Goal: Transaction & Acquisition: Subscribe to service/newsletter

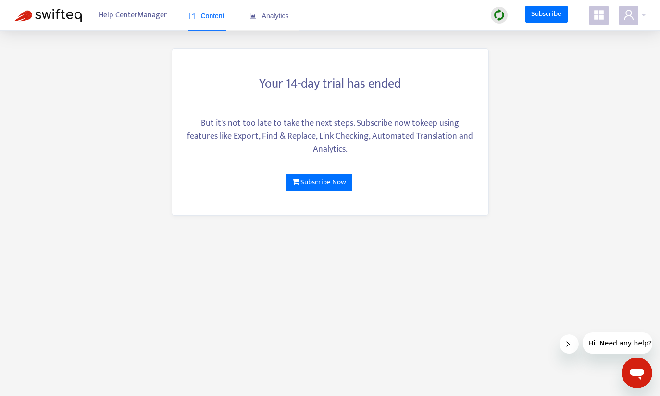
click at [159, 15] on span "Help Center Manager" at bounding box center [133, 15] width 68 height 18
click at [275, 19] on span "Analytics" at bounding box center [269, 16] width 39 height 8
click at [346, 181] on link "Subscribe Now" at bounding box center [319, 182] width 66 height 17
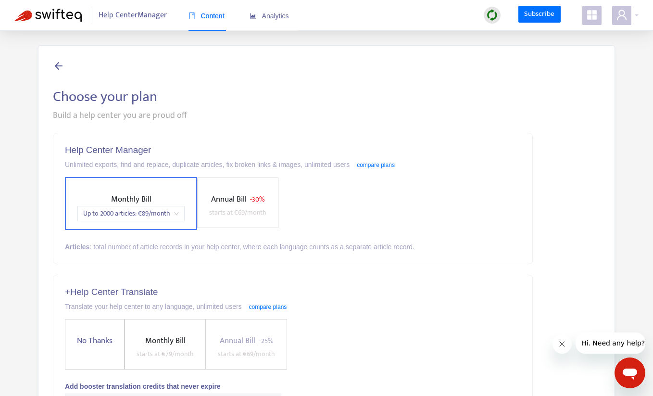
click at [61, 65] on icon at bounding box center [59, 66] width 12 height 12
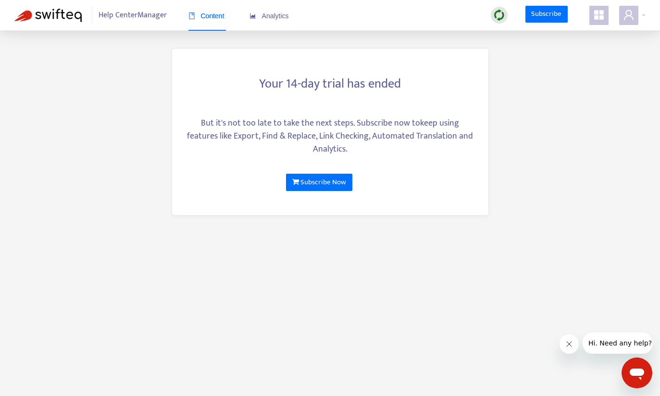
click at [111, 13] on span "Help Center Manager" at bounding box center [133, 15] width 68 height 18
click at [640, 21] on div at bounding box center [633, 15] width 26 height 19
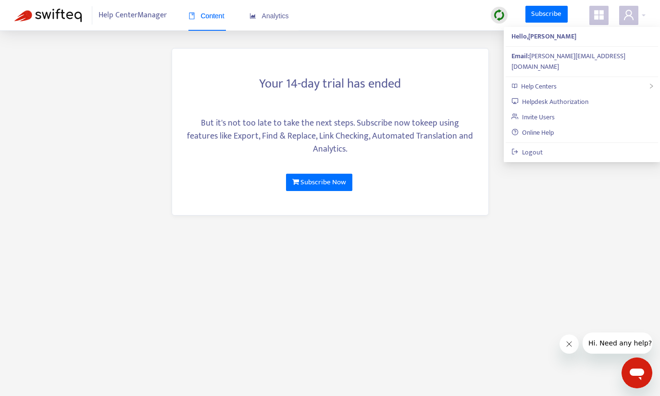
click at [568, 150] on ul "Hello, Constanza CARRILLO ROJAS Email: constanza.carrillorojas@adevinta.com Hel…" at bounding box center [582, 94] width 156 height 135
click at [576, 79] on div "Help Centers" at bounding box center [582, 86] width 152 height 15
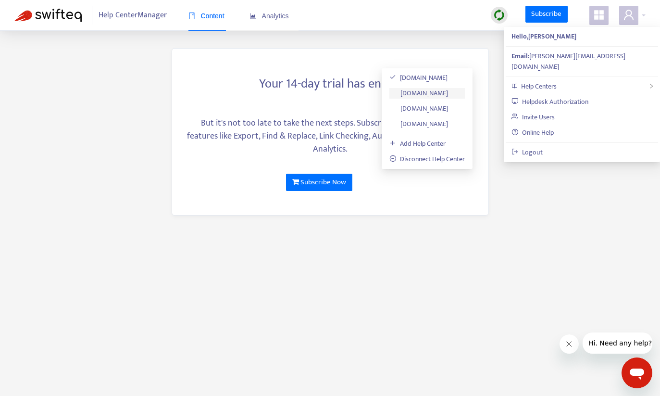
click at [437, 90] on link "agriaffaires.zendesk.com" at bounding box center [419, 93] width 59 height 11
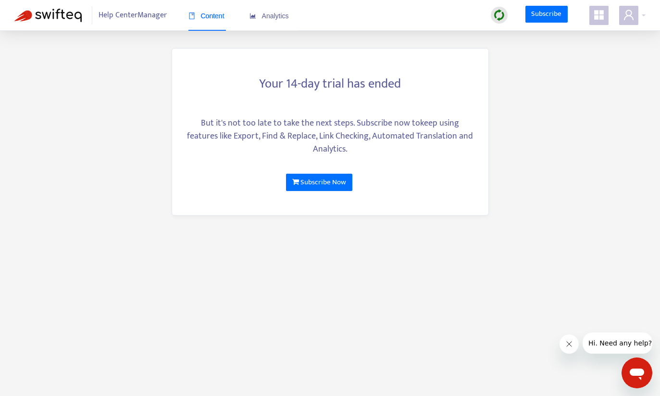
click at [624, 366] on div "Ouvrir la fenêtre de messagerie" at bounding box center [637, 372] width 29 height 29
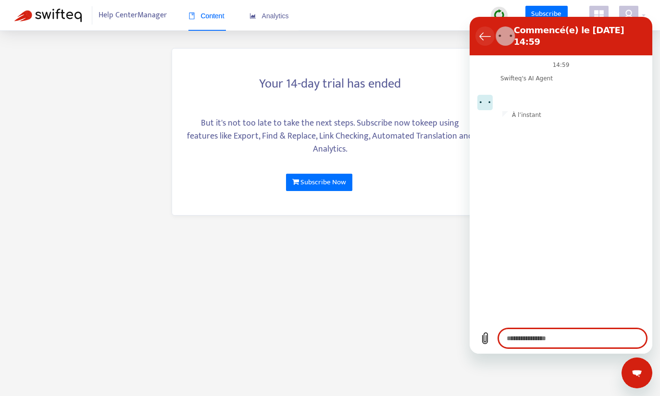
type textarea "*"
click at [481, 30] on icon "Retour à la liste des conversations" at bounding box center [486, 36] width 12 height 12
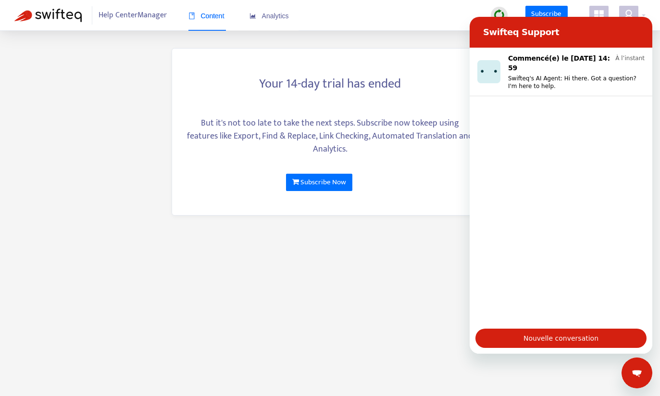
click at [329, 41] on div "Your 14-day trial has ended But it's not too late to take the next steps. Subsc…" at bounding box center [330, 121] width 346 height 218
click at [256, 18] on icon "area-chart" at bounding box center [253, 16] width 7 height 7
click at [145, 20] on span "Help Center Manager" at bounding box center [133, 15] width 68 height 18
click at [622, 8] on span at bounding box center [629, 15] width 19 height 19
click at [566, 34] on h2 "Swifteq Support" at bounding box center [563, 32] width 160 height 12
